Goal: Task Accomplishment & Management: Use online tool/utility

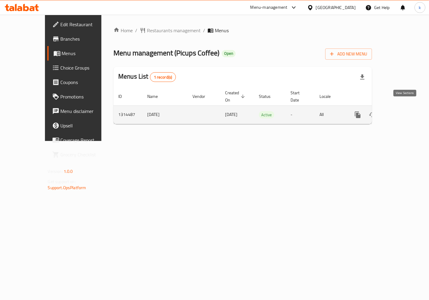
click at [405, 111] on icon "enhanced table" at bounding box center [400, 114] width 7 height 7
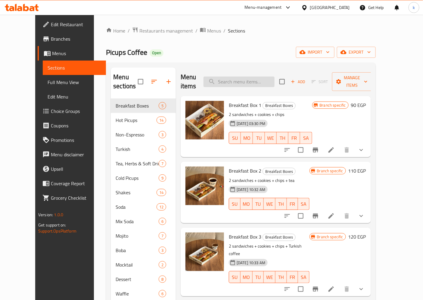
click at [227, 78] on input "search" at bounding box center [239, 82] width 71 height 11
paste input "Chocolate White Waffle"
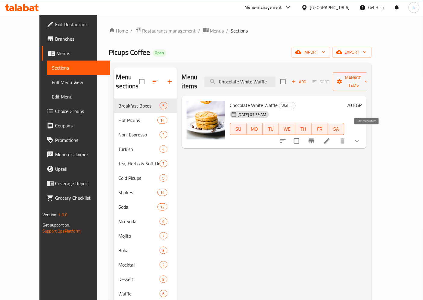
type input "Chocolate White Waffle"
click at [331, 137] on icon at bounding box center [327, 140] width 7 height 7
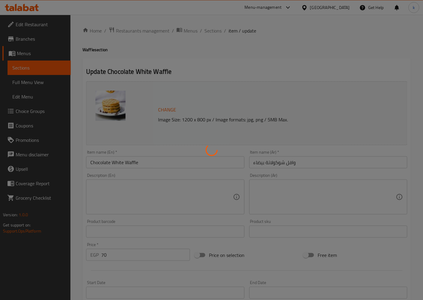
type input "إضافة آيس كريم"
type input "0"
type input "1"
